Goal: Information Seeking & Learning: Learn about a topic

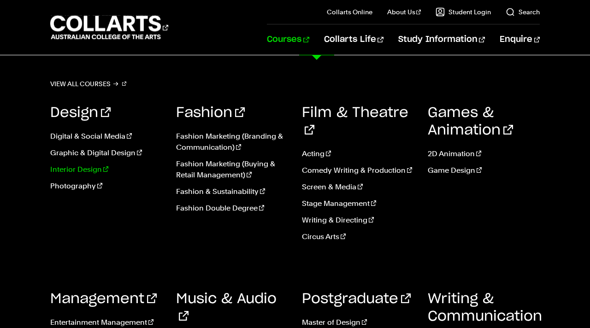
click at [81, 172] on link "Interior Design" at bounding box center [106, 169] width 112 height 11
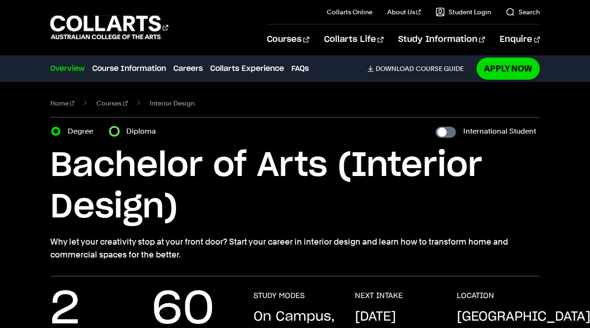
click at [117, 132] on input "Diploma" at bounding box center [114, 131] width 9 height 9
radio input "true"
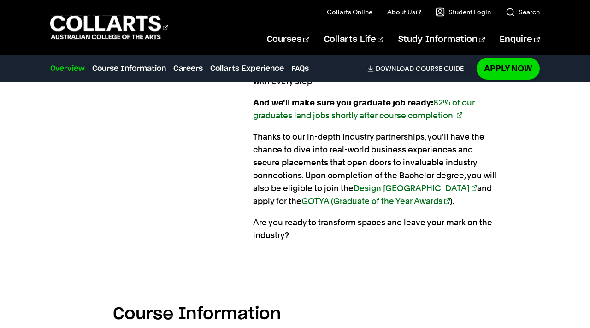
scroll to position [872, 0]
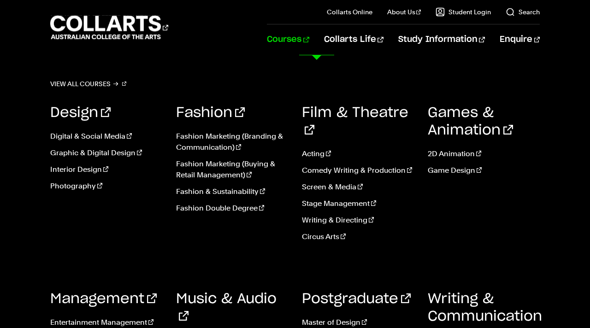
click at [309, 44] on link "Courses" at bounding box center [288, 39] width 42 height 30
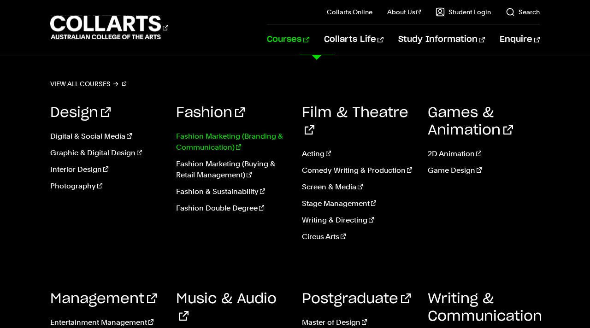
click at [213, 140] on link "Fashion Marketing (Branding & Communication)" at bounding box center [232, 142] width 112 height 22
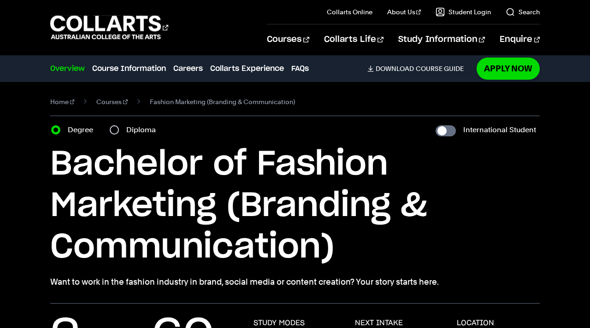
scroll to position [19, 0]
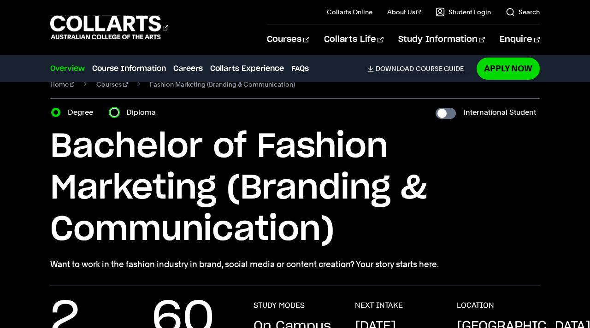
click at [115, 113] on input "Diploma" at bounding box center [114, 112] width 9 height 9
radio input "true"
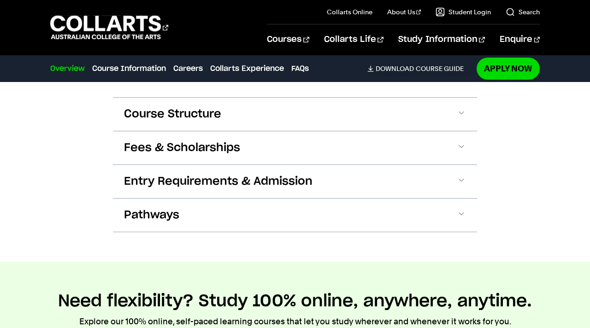
scroll to position [1015, 0]
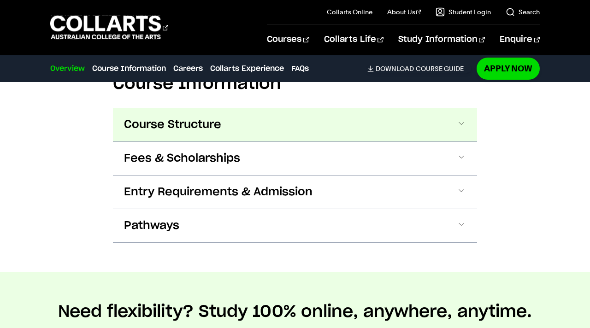
click at [243, 130] on button "Course Structure" at bounding box center [295, 124] width 364 height 33
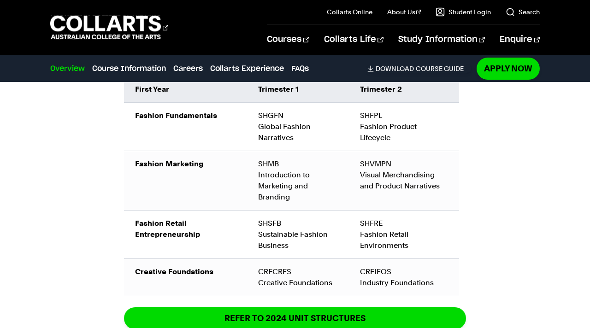
scroll to position [1199, 0]
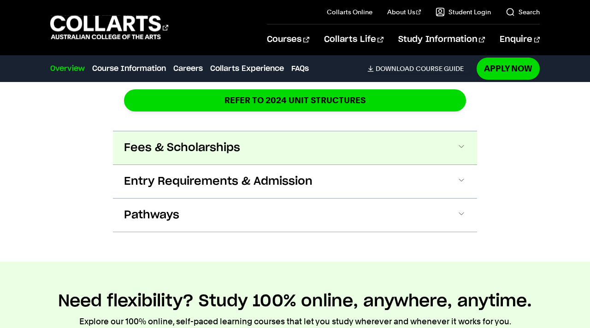
click at [302, 151] on button "Fees & Scholarships" at bounding box center [295, 147] width 364 height 33
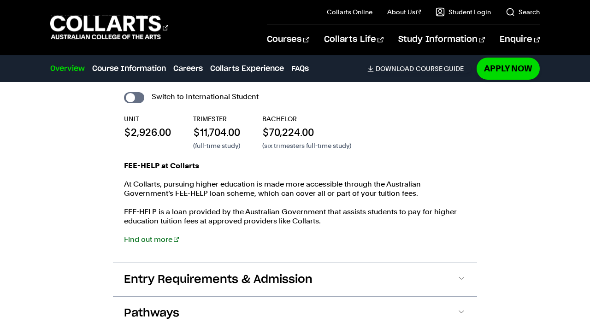
scroll to position [1531, 0]
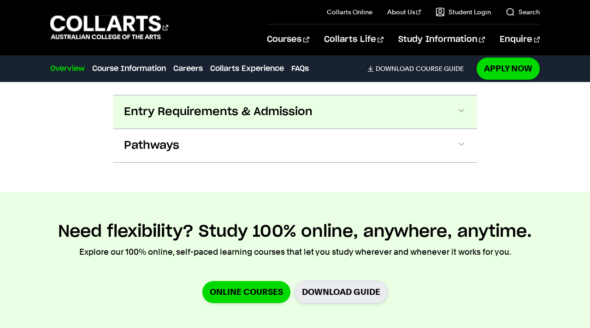
click at [261, 115] on span "Entry Requirements & Admission" at bounding box center [218, 112] width 189 height 15
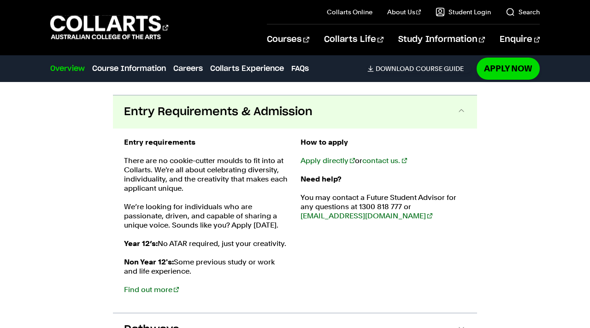
scroll to position [1708, 0]
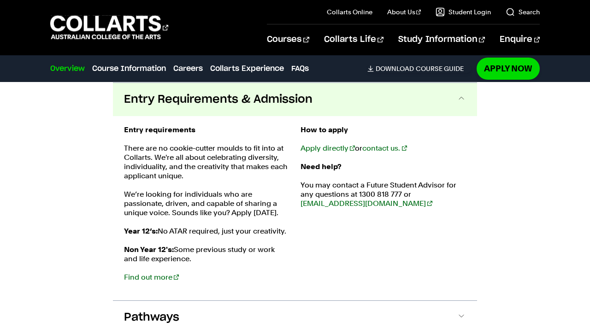
click at [259, 99] on span "Entry Requirements & Admission" at bounding box center [218, 99] width 189 height 15
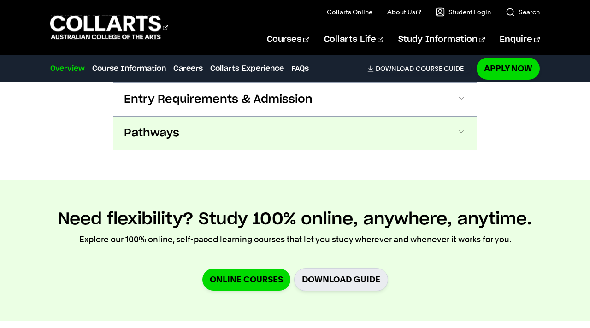
click at [239, 129] on button "Pathways" at bounding box center [295, 133] width 364 height 33
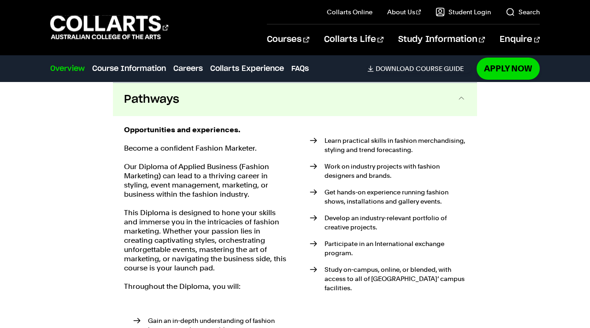
click at [239, 113] on button "Pathways" at bounding box center [295, 99] width 364 height 33
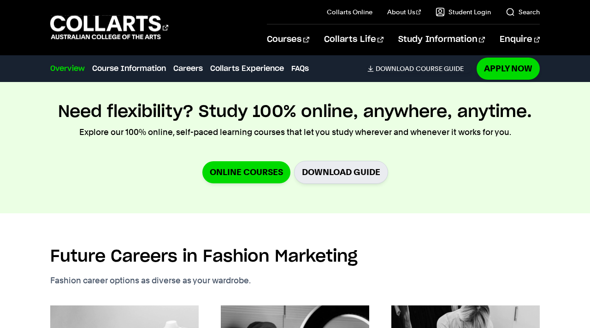
scroll to position [1816, 0]
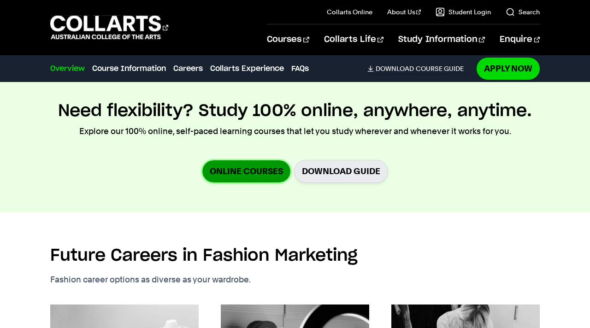
click at [243, 176] on link "Online Courses" at bounding box center [246, 171] width 88 height 22
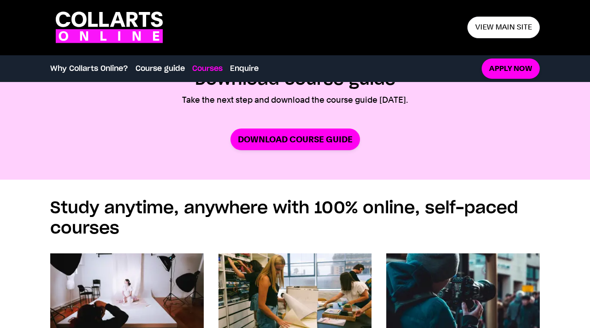
scroll to position [568, 0]
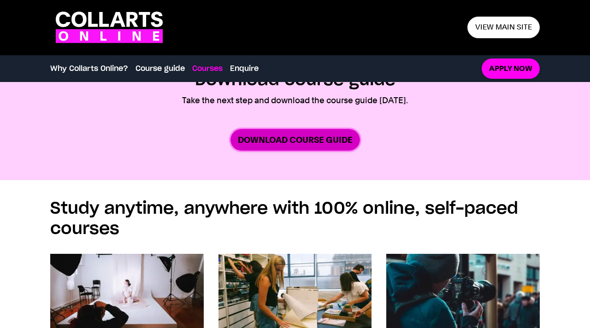
click at [258, 146] on link "Download Course Guide" at bounding box center [296, 140] width 130 height 22
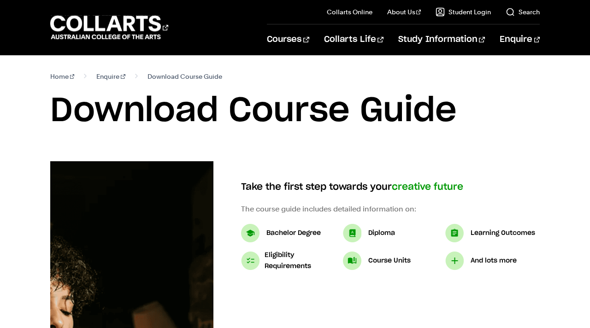
scroll to position [100, 0]
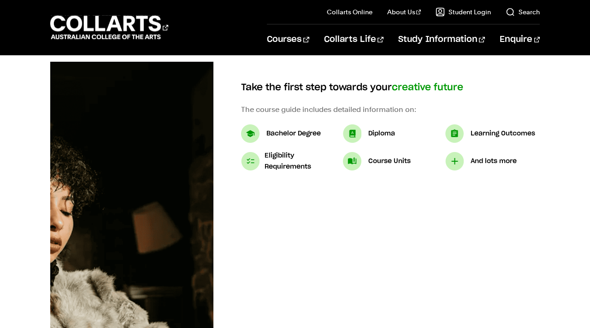
click at [363, 130] on div "Diploma" at bounding box center [390, 134] width 95 height 18
click at [356, 135] on img at bounding box center [352, 134] width 18 height 18
click at [377, 135] on p "Diploma" at bounding box center [381, 133] width 27 height 11
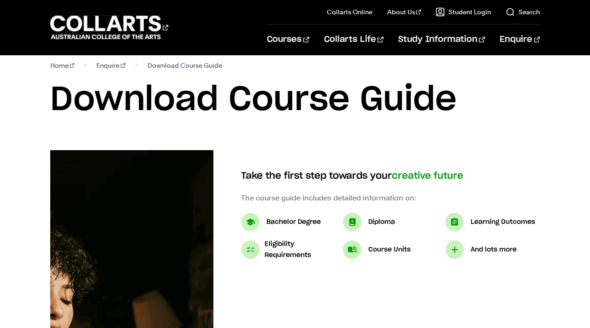
scroll to position [0, 0]
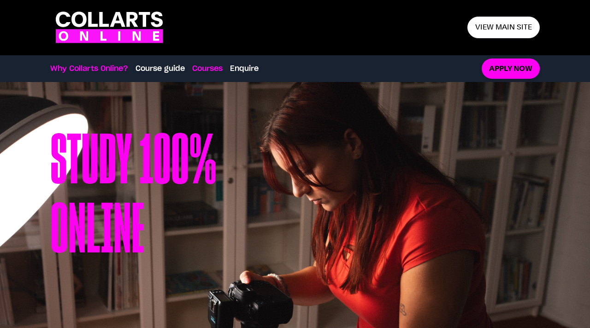
click at [198, 70] on link "Courses" at bounding box center [207, 68] width 30 height 11
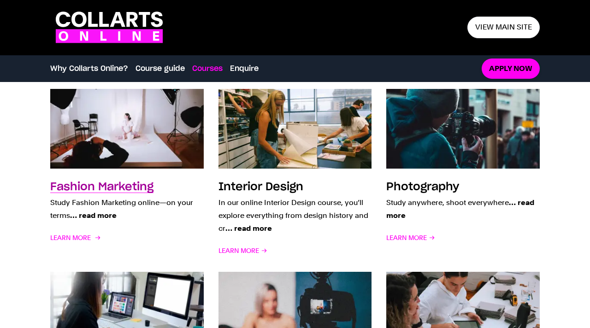
scroll to position [741, 0]
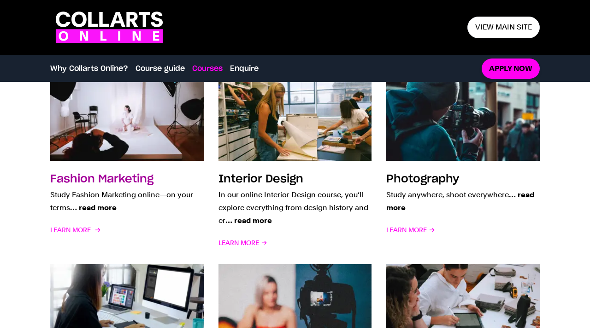
click at [107, 185] on div "Fashion Marketing Study Fashion Marketing online—on your terms … read more Lear…" at bounding box center [127, 210] width 154 height 77
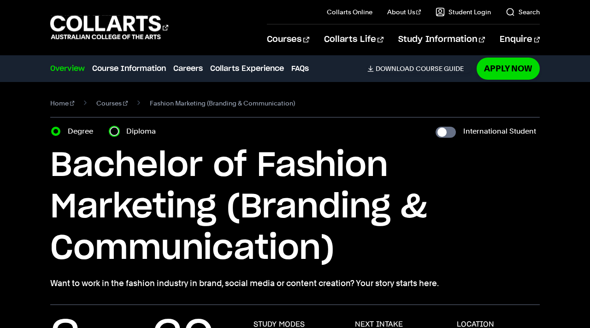
click at [118, 129] on input "Diploma" at bounding box center [114, 131] width 9 height 9
radio input "true"
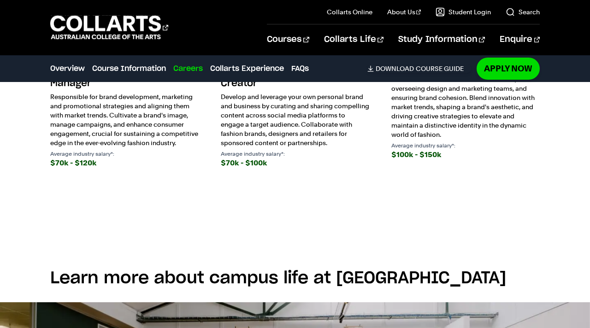
scroll to position [1620, 0]
